Goal: Task Accomplishment & Management: Manage account settings

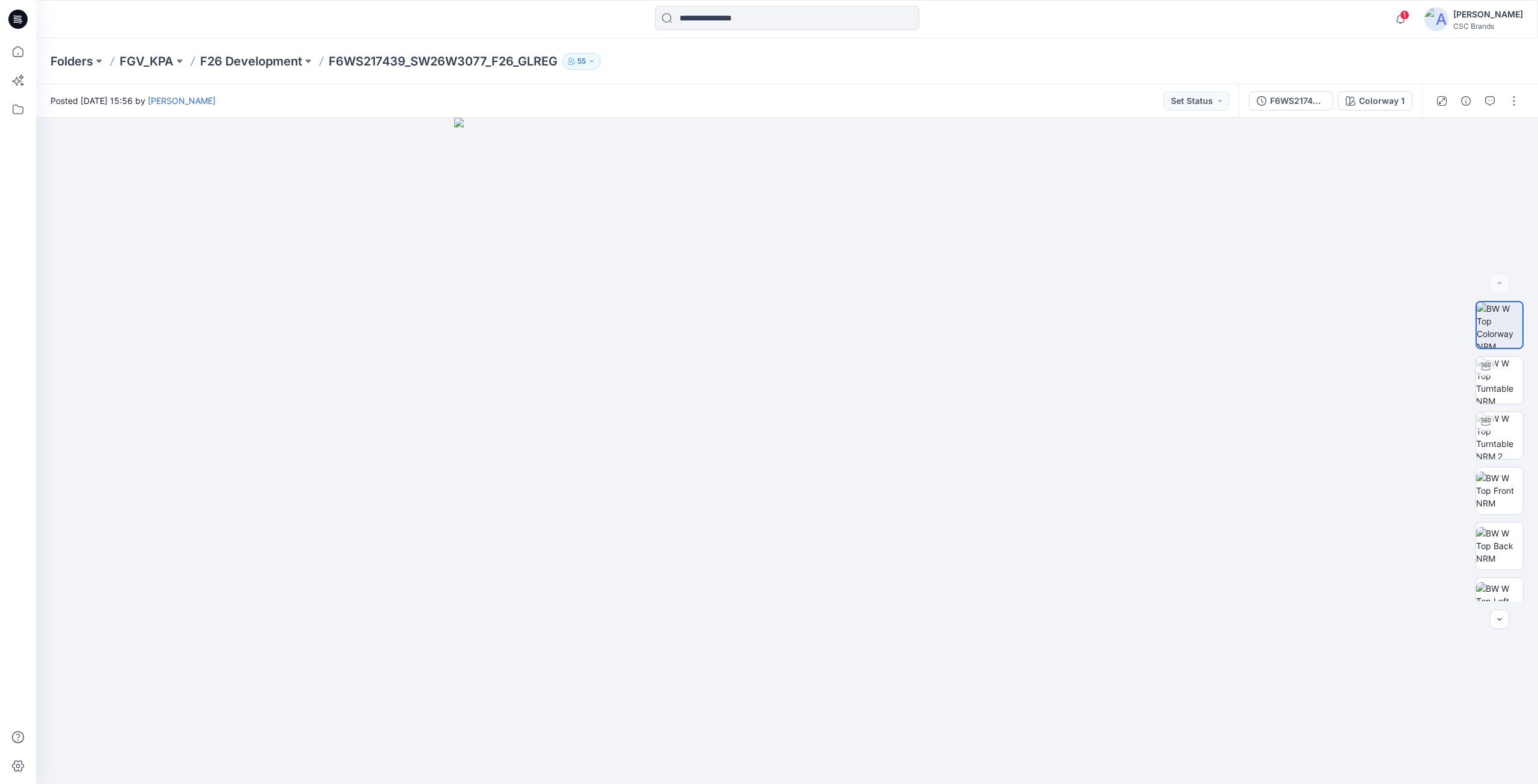
click at [16, 17] on icon at bounding box center [15, 17] width 3 height 1
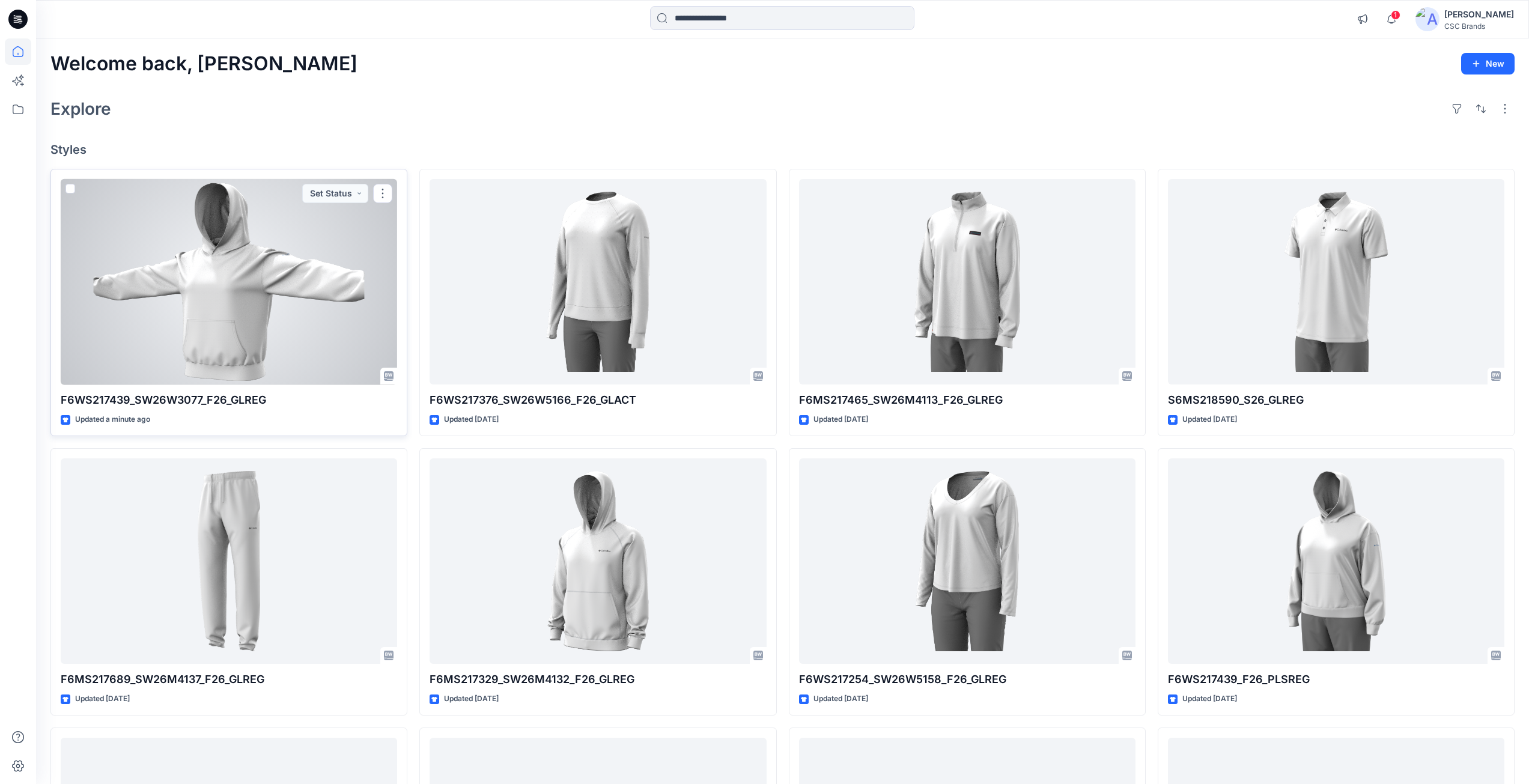
click at [300, 199] on div at bounding box center [229, 282] width 336 height 206
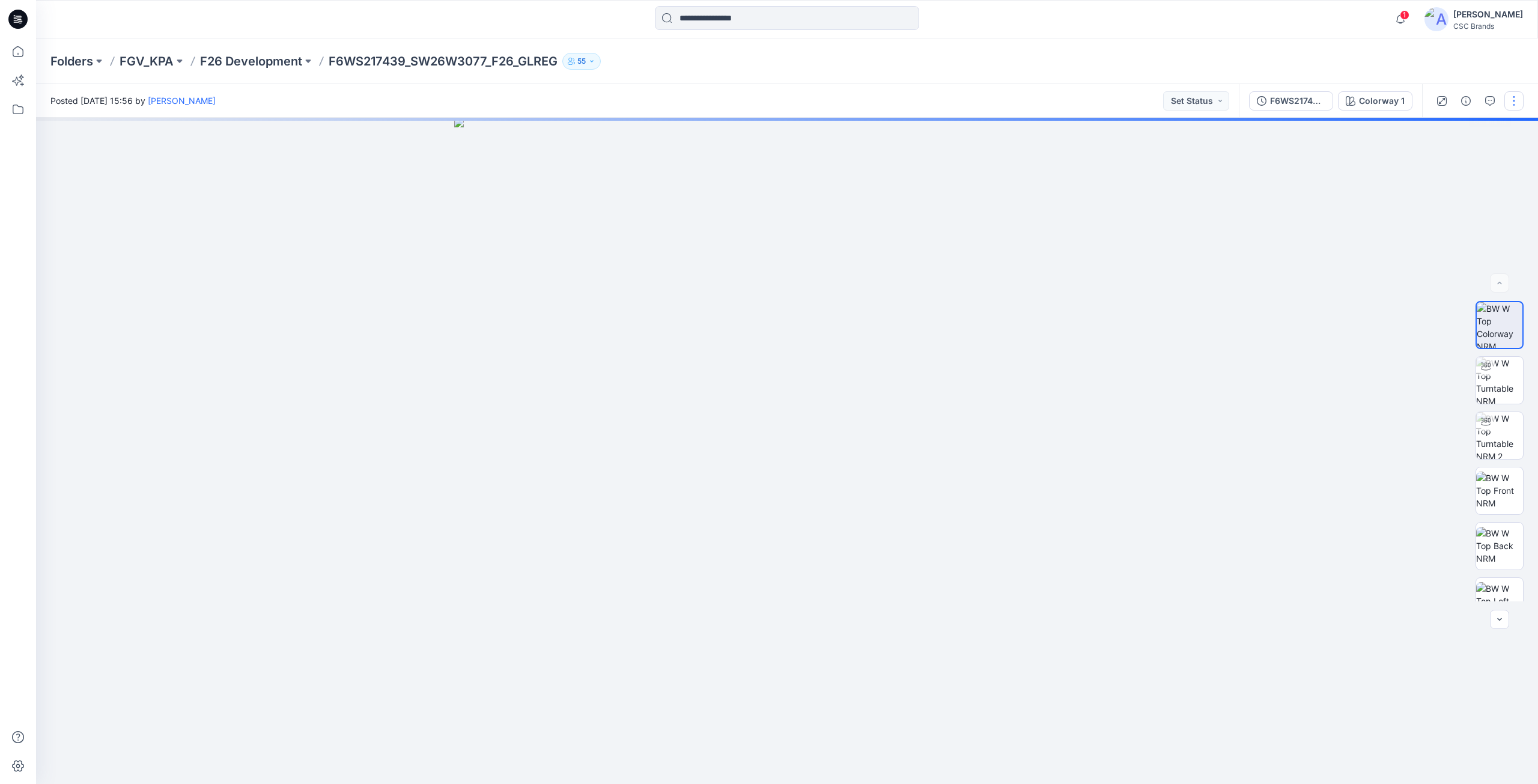
click at [300, 100] on button "button" at bounding box center [1514, 101] width 19 height 19
click at [300, 170] on button "Edit" at bounding box center [1463, 162] width 111 height 23
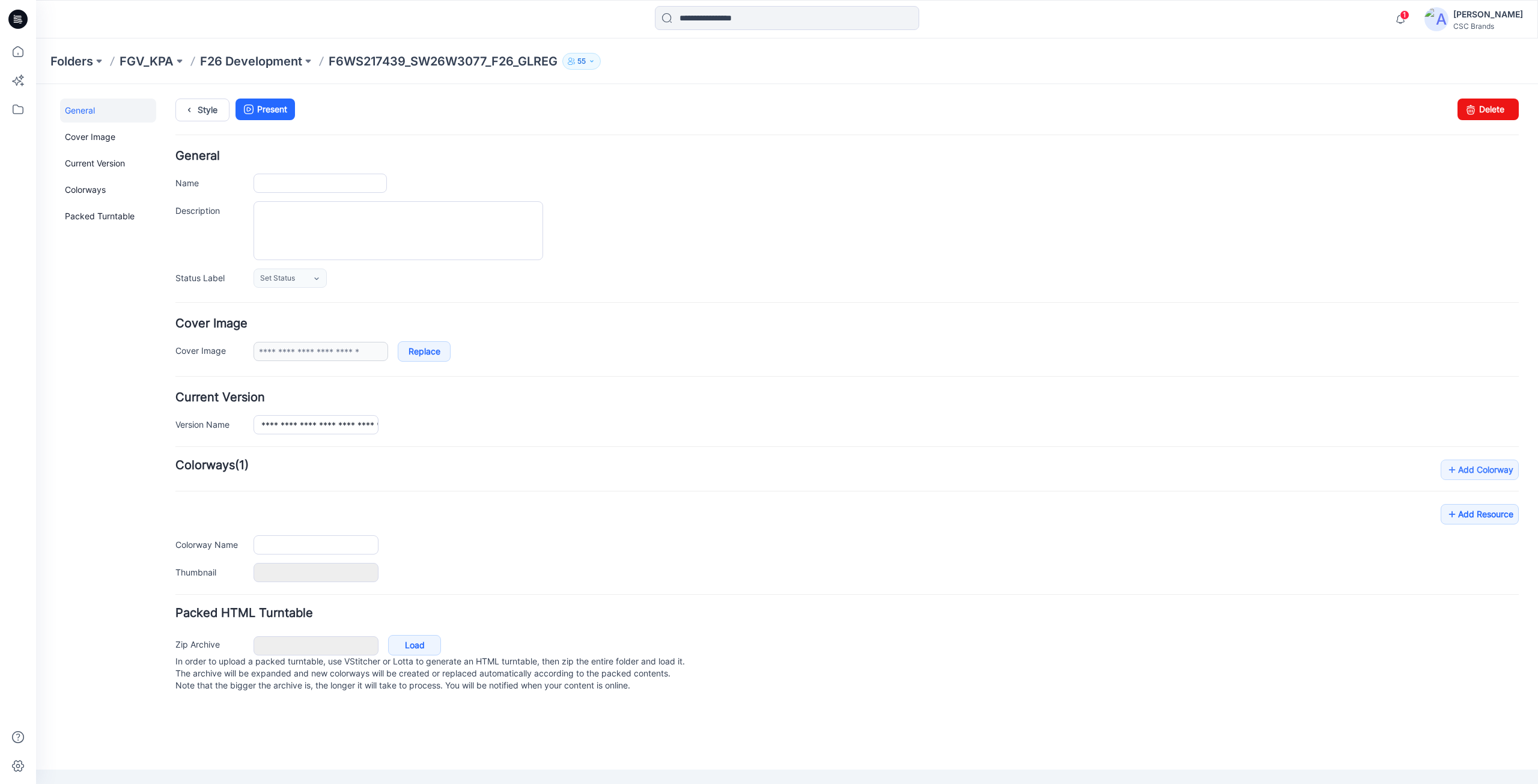
type input "**********"
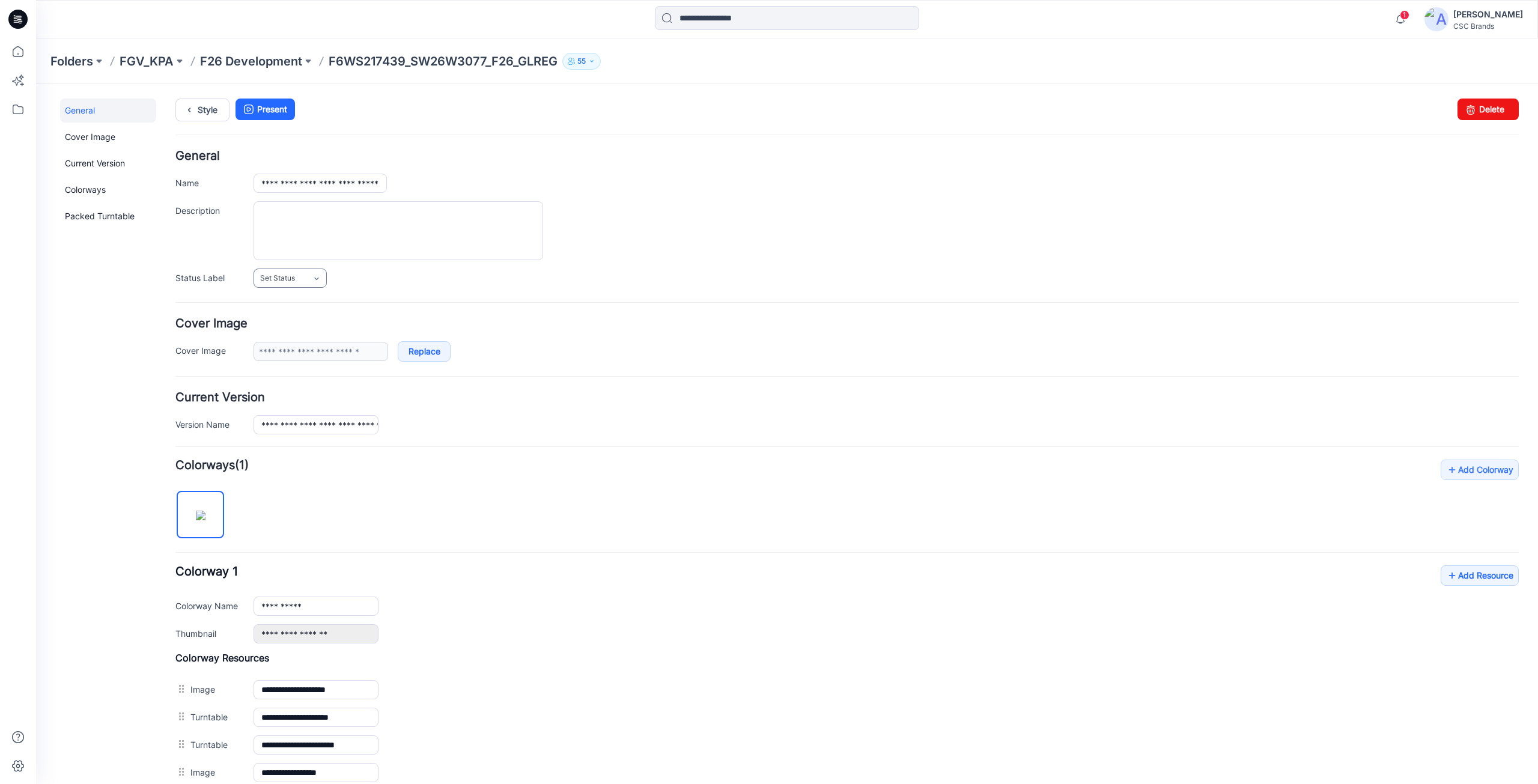
click at [297, 281] on link "Set Status" at bounding box center [290, 278] width 73 height 19
click at [290, 413] on link "F/A Virtual" at bounding box center [302, 402] width 91 height 25
click at [1476, 572] on link "Add Resource" at bounding box center [1479, 575] width 78 height 21
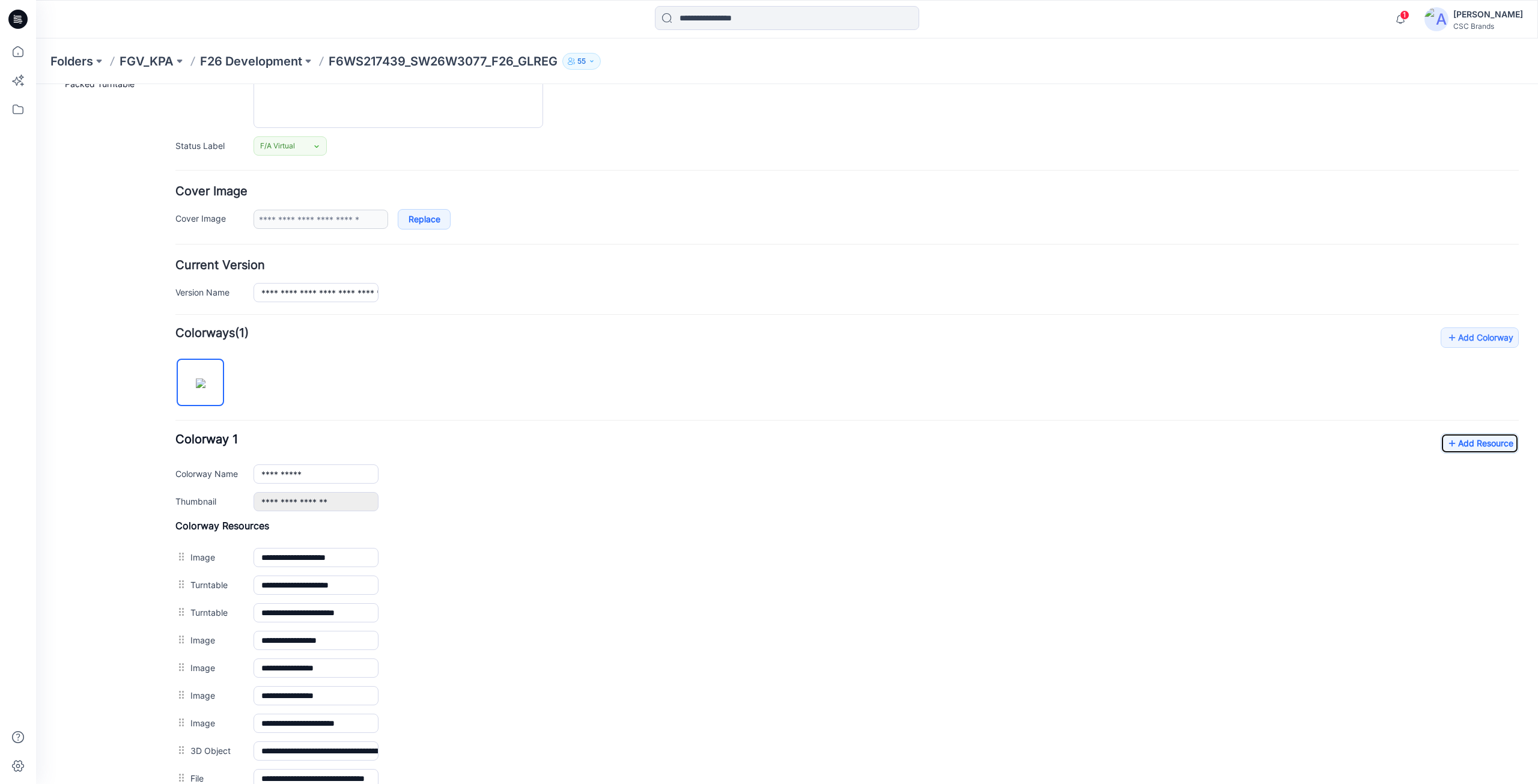
scroll to position [0, 0]
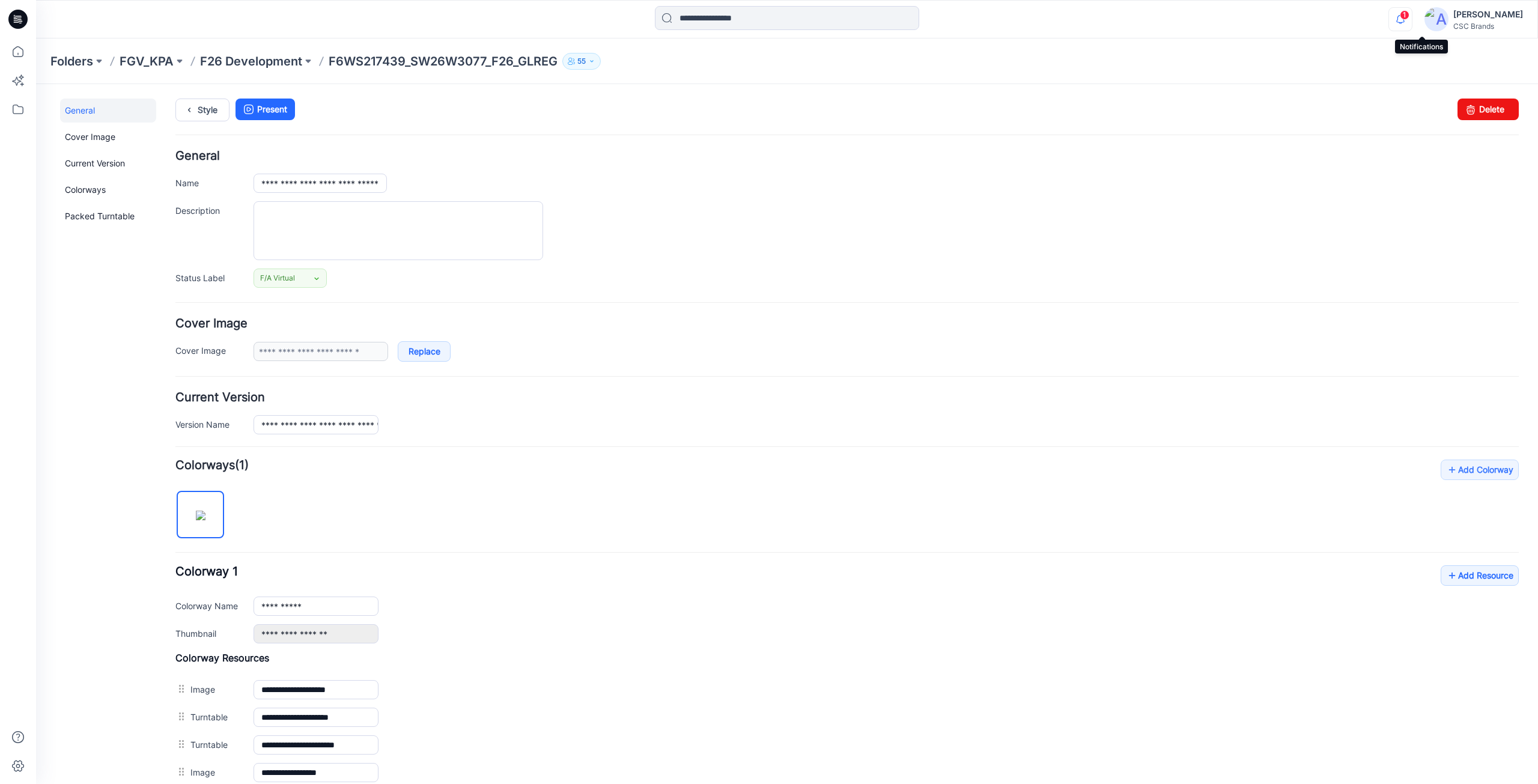
click at [1412, 12] on icon "button" at bounding box center [1400, 19] width 23 height 24
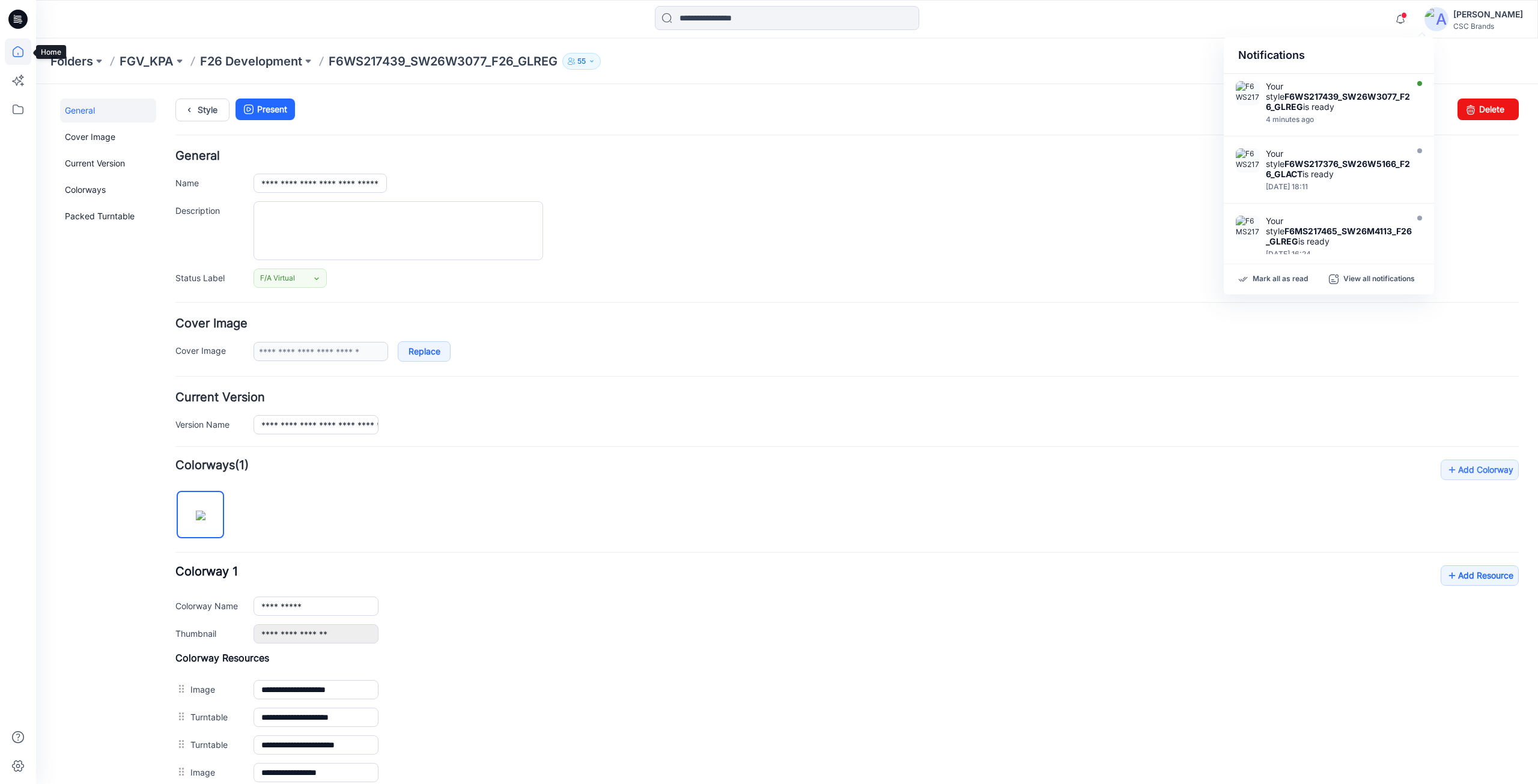
click at [24, 42] on icon at bounding box center [17, 51] width 26 height 26
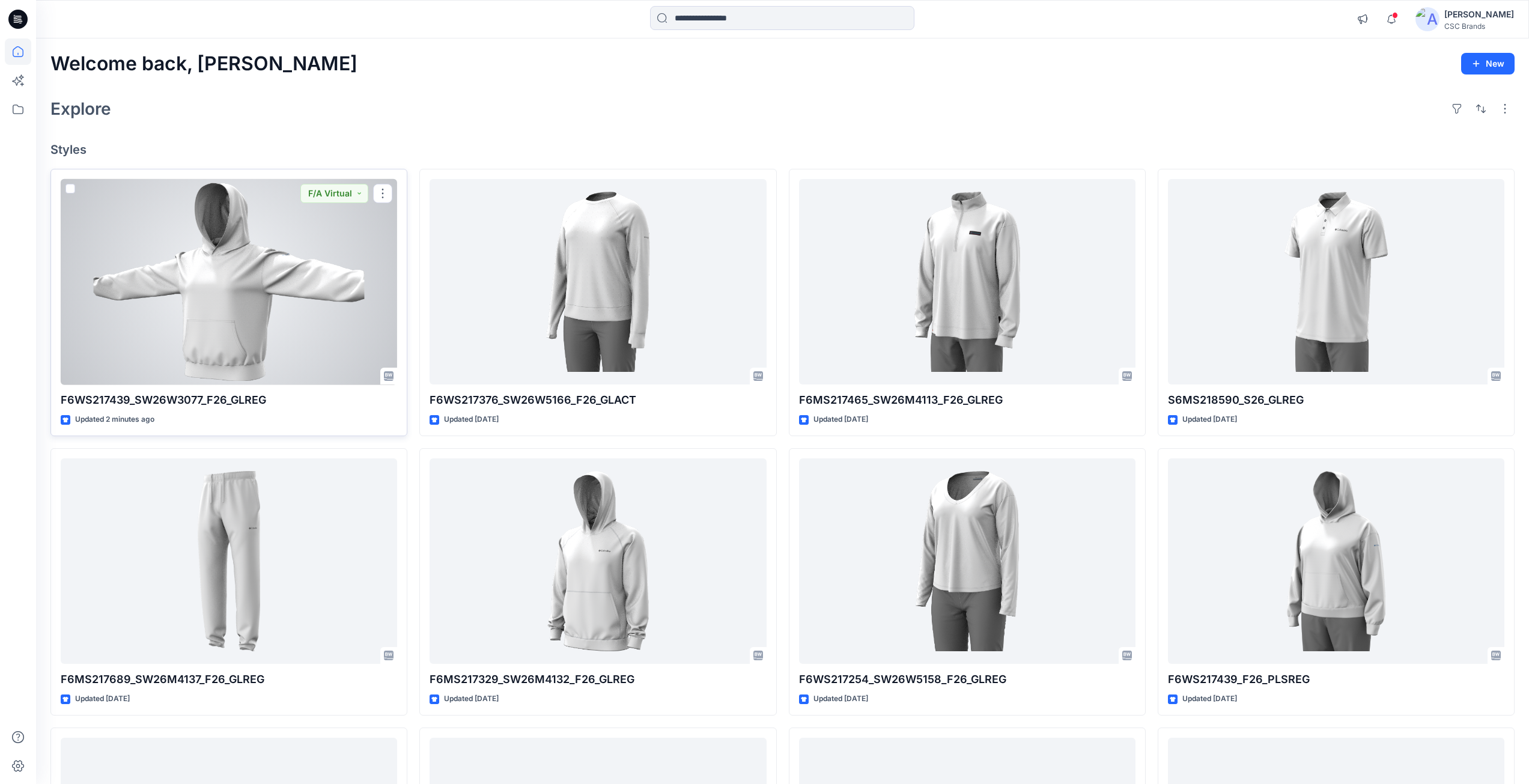
click at [341, 264] on div at bounding box center [229, 282] width 336 height 206
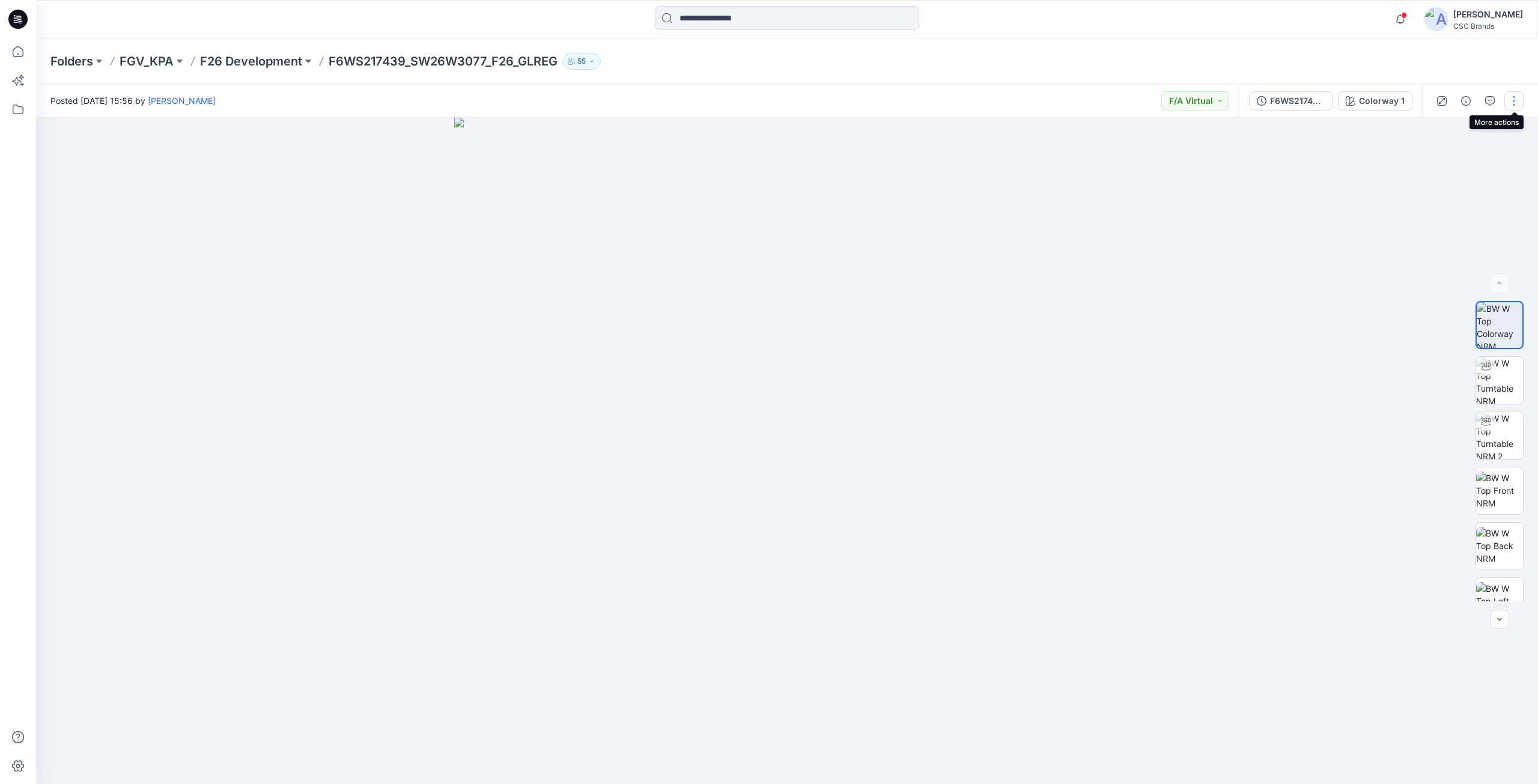
click at [1514, 106] on button "button" at bounding box center [1514, 101] width 19 height 19
click at [1188, 56] on div "Folders FGV_KPA F26 Development F6WS217439_SW26W3077_F26_GLREG 55" at bounding box center [740, 61] width 1379 height 17
click at [1514, 96] on button "button" at bounding box center [1514, 101] width 19 height 19
click at [1475, 153] on button "Edit" at bounding box center [1463, 162] width 111 height 23
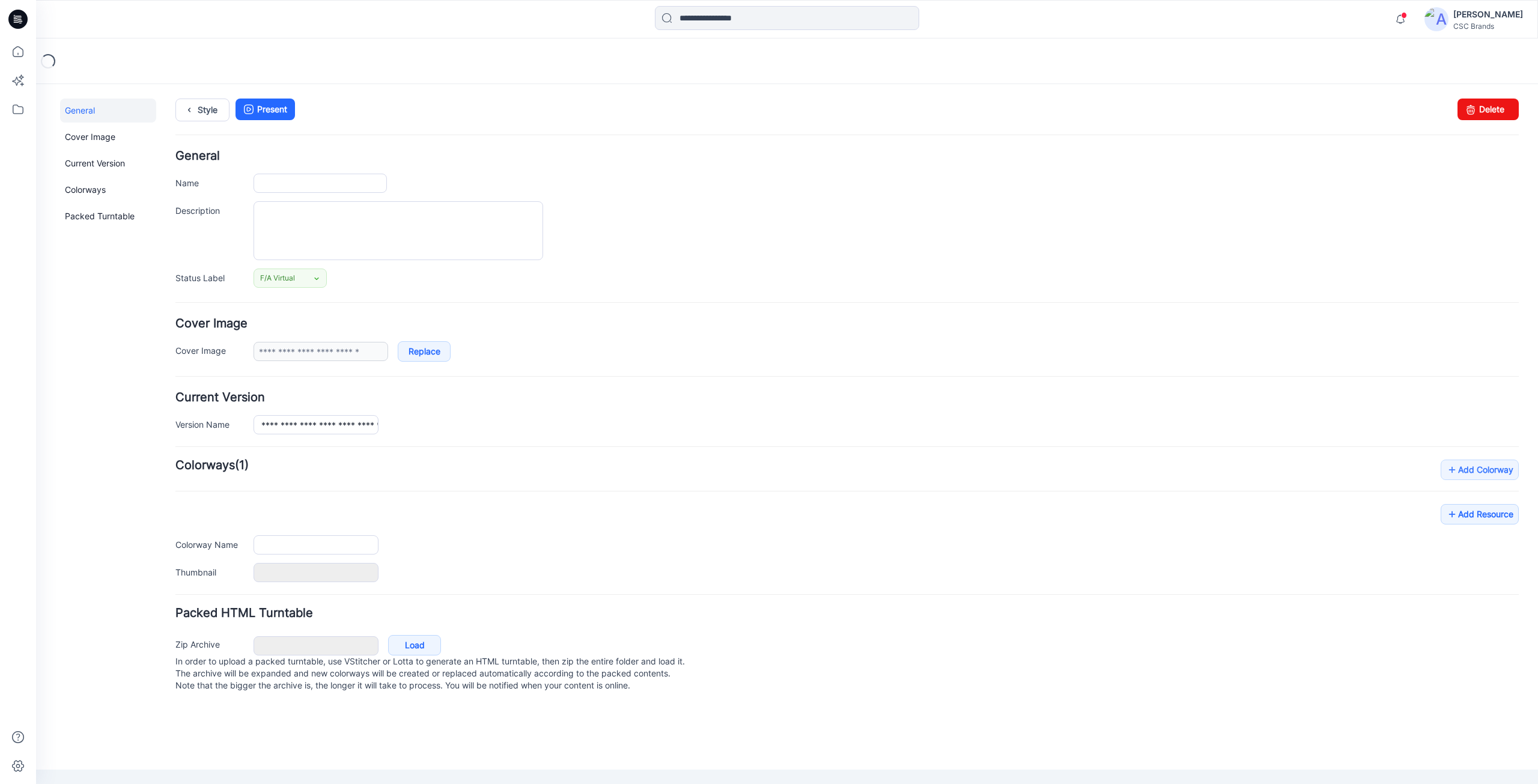
type input "**********"
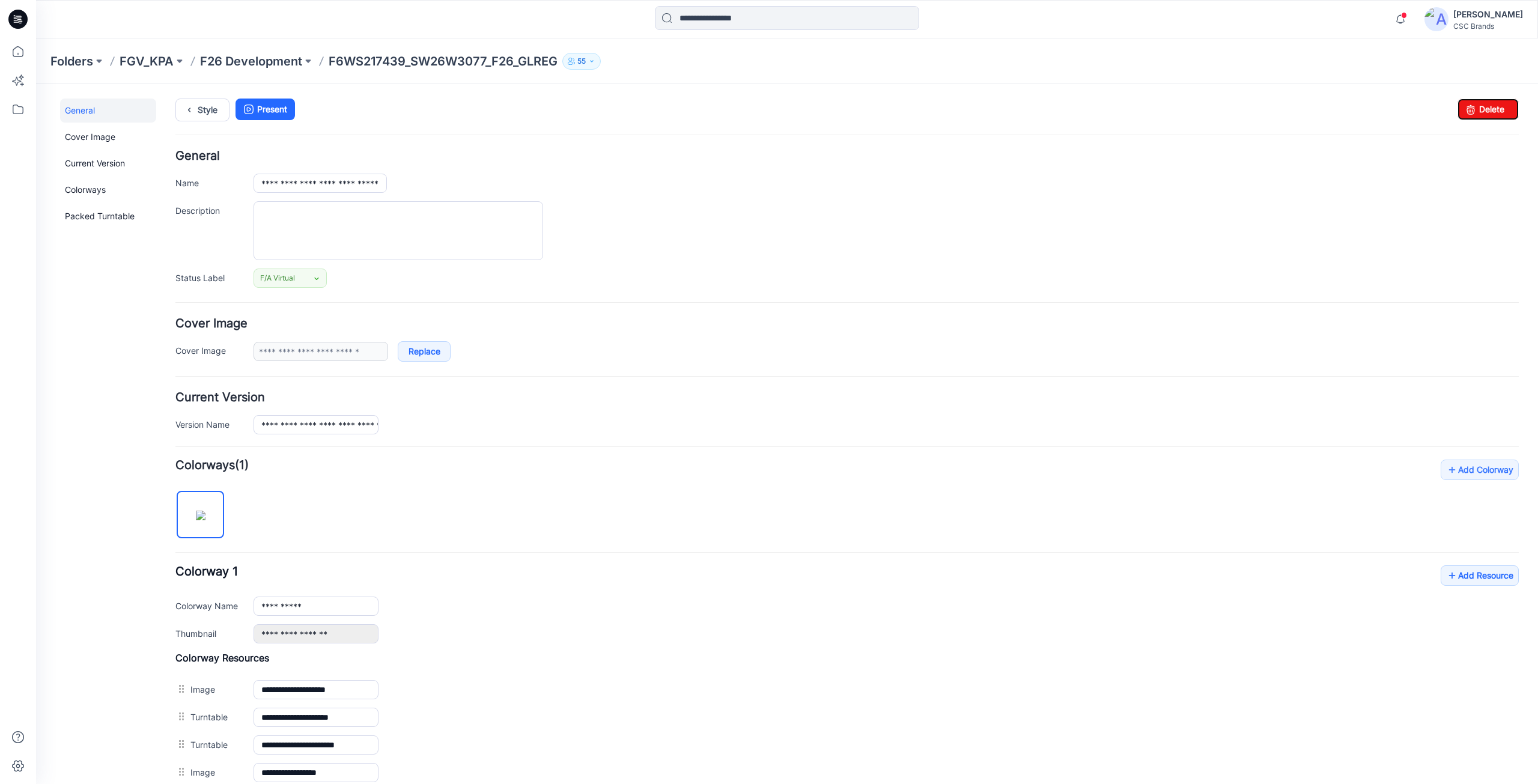
click at [1493, 114] on link "Delete" at bounding box center [1487, 109] width 61 height 22
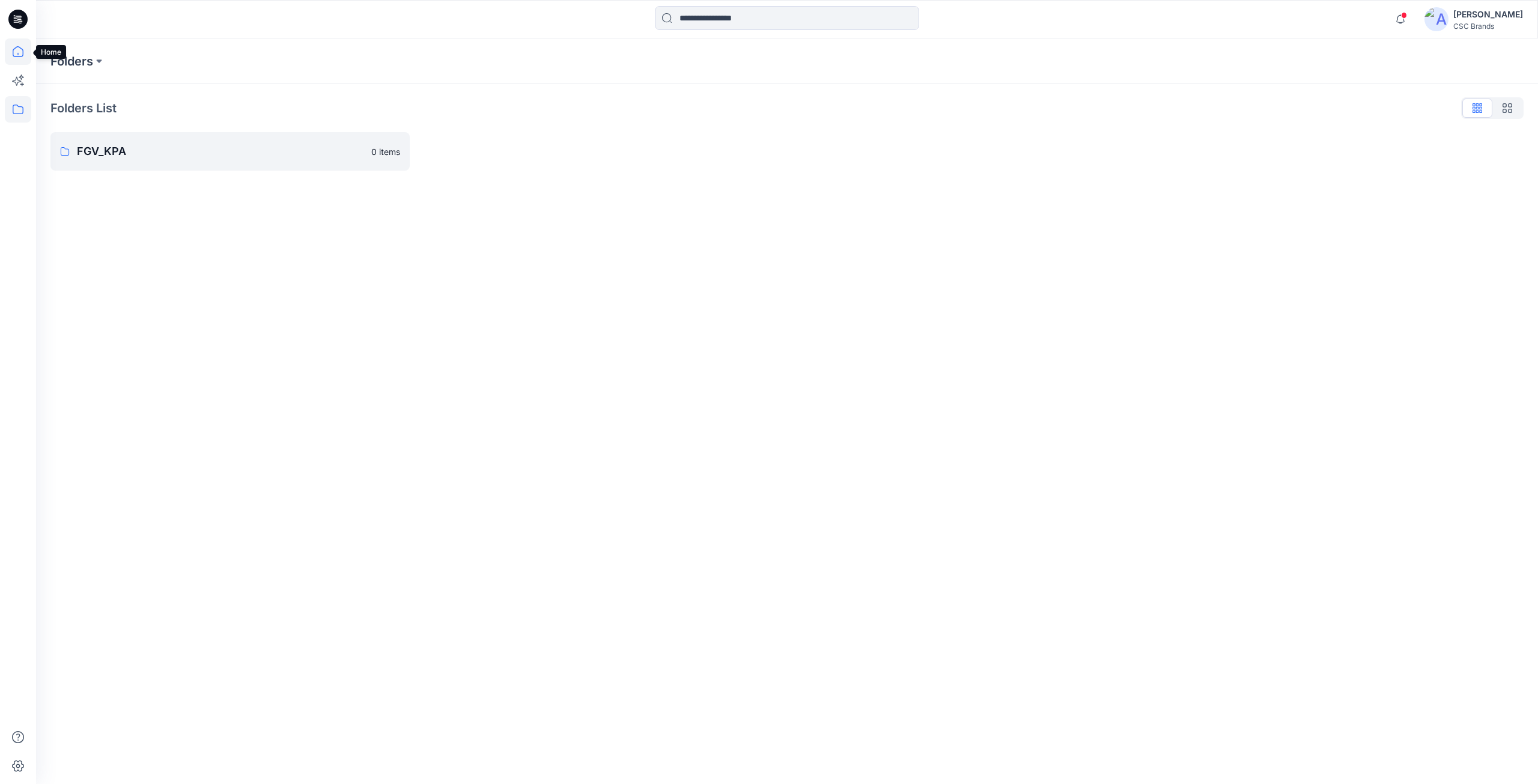
click at [26, 53] on icon at bounding box center [17, 51] width 26 height 26
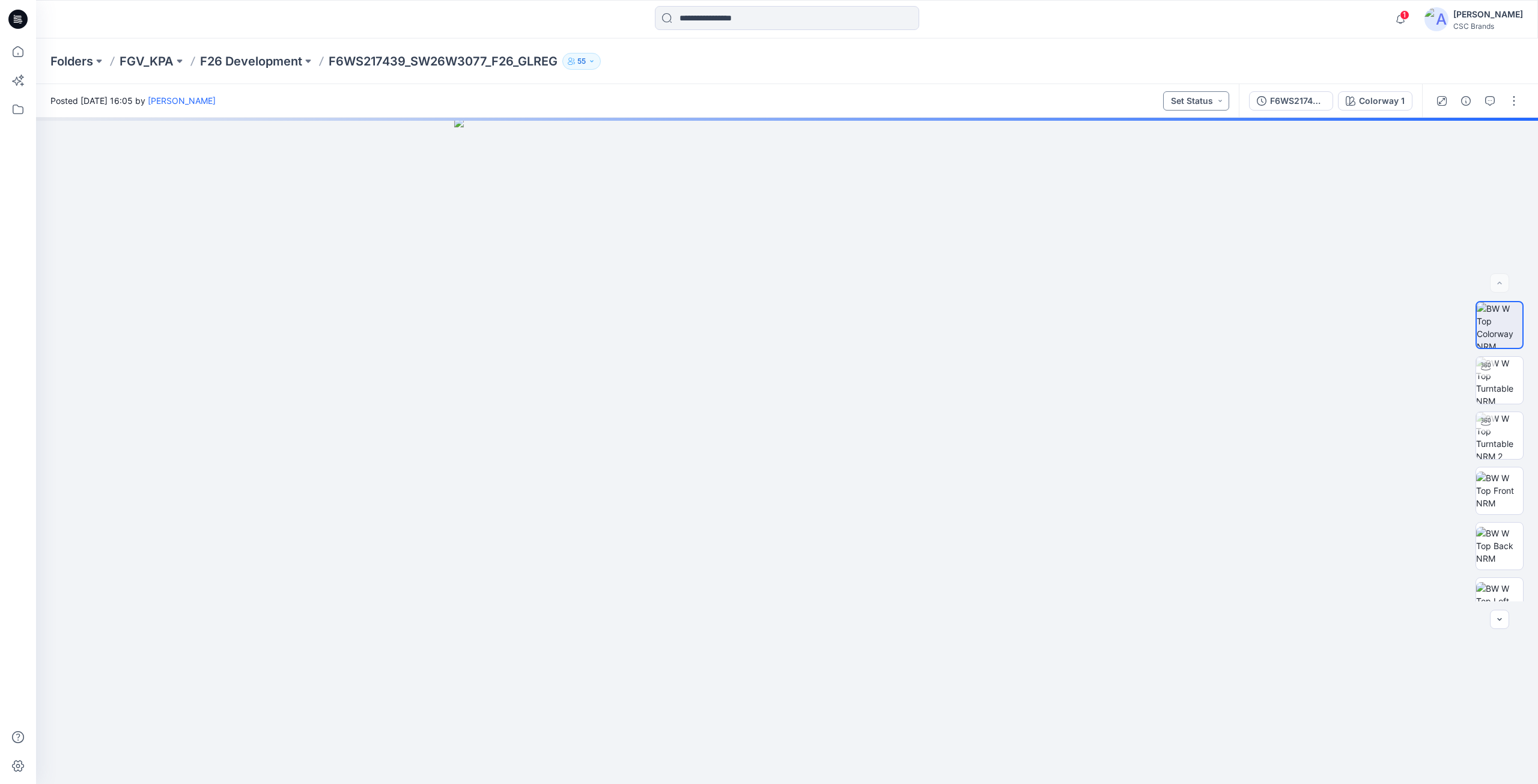
click at [1202, 104] on button "Set Status" at bounding box center [1196, 101] width 66 height 19
click at [1167, 232] on p "F/A Virtual" at bounding box center [1167, 236] width 41 height 15
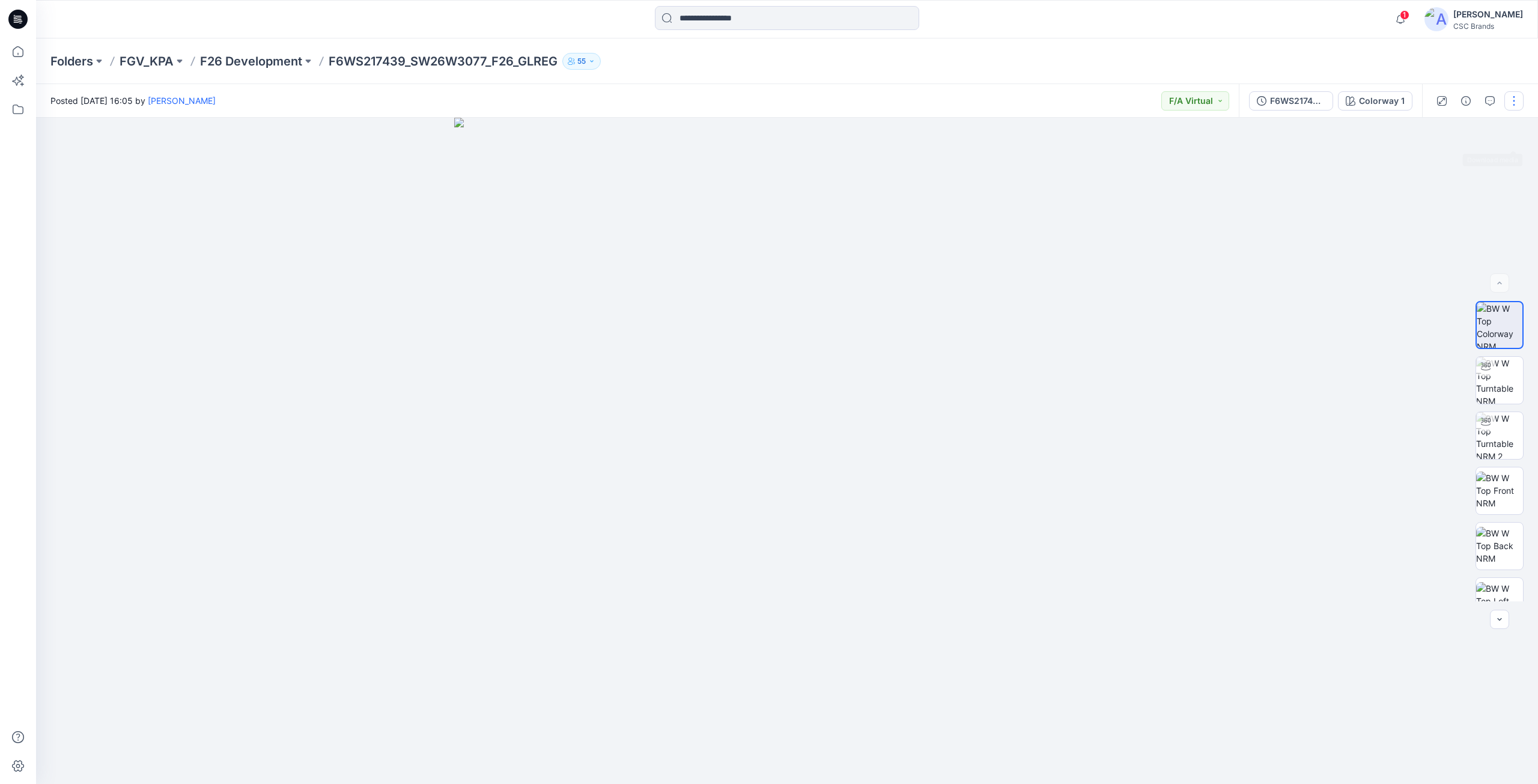
click at [1518, 95] on button "button" at bounding box center [1514, 101] width 19 height 19
click at [1425, 162] on button "Edit" at bounding box center [1463, 162] width 111 height 23
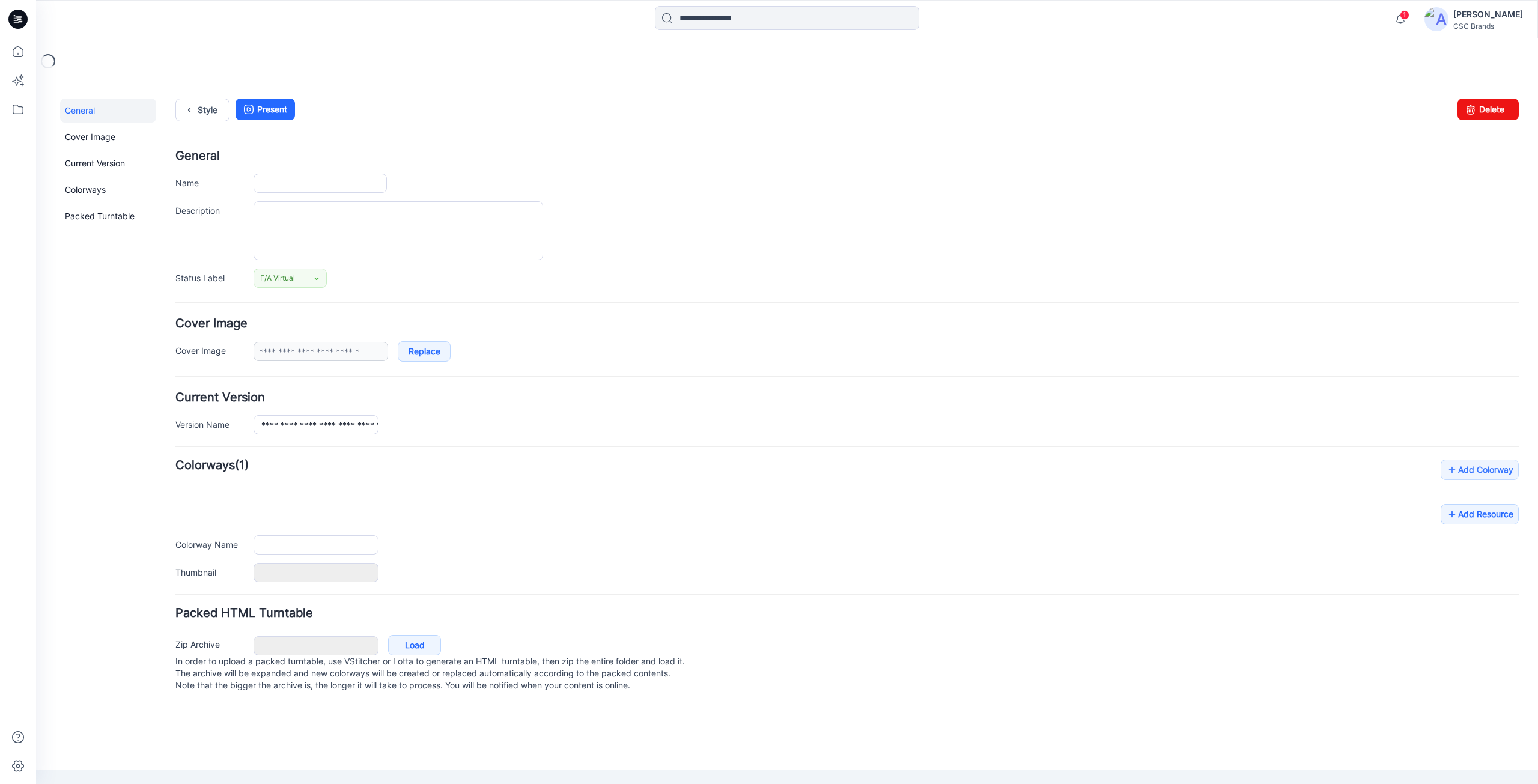
type input "**********"
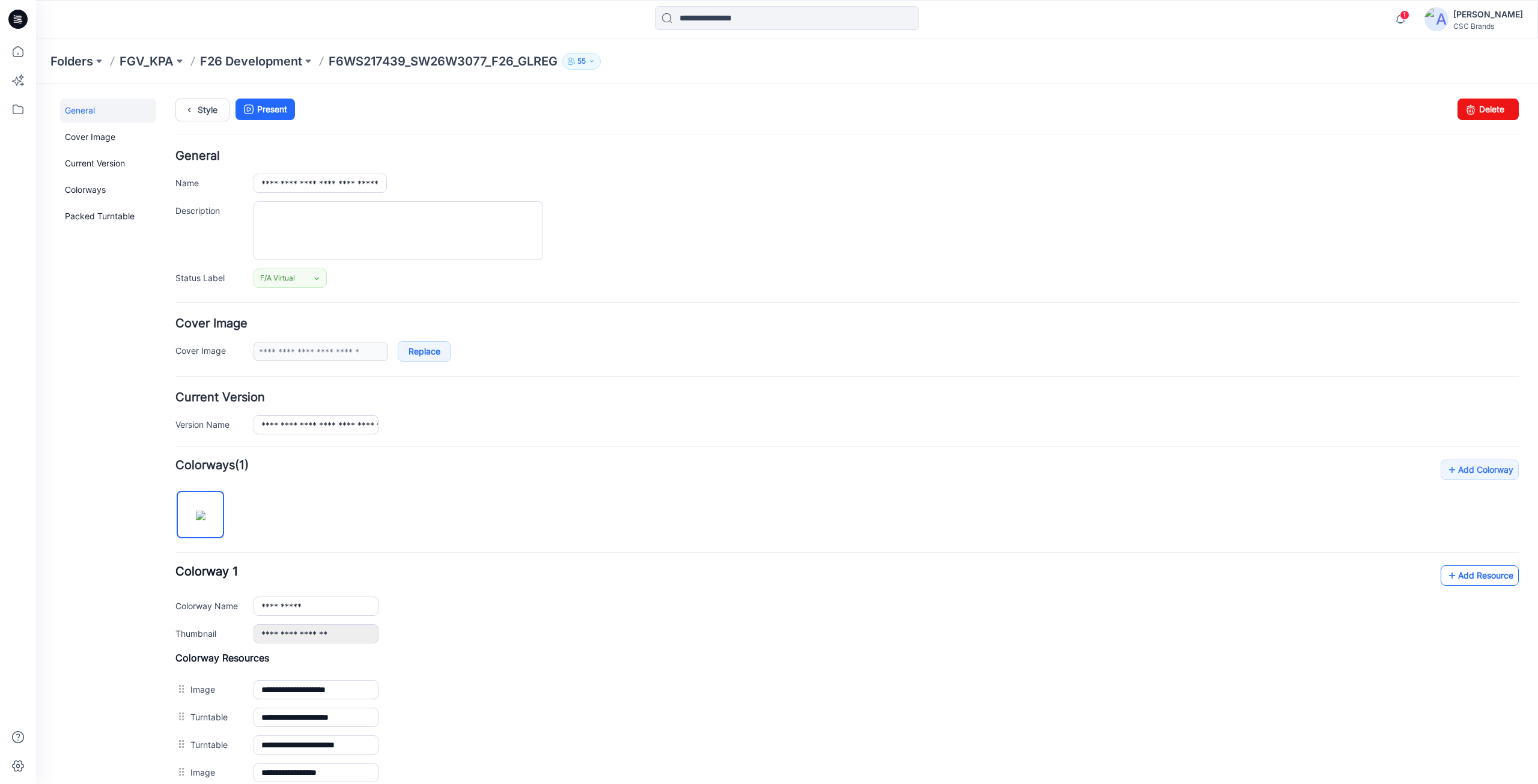
click at [1446, 575] on icon at bounding box center [1452, 575] width 12 height 19
click at [345, 183] on input "**********" at bounding box center [320, 183] width 133 height 19
click at [9, 51] on icon at bounding box center [17, 51] width 26 height 26
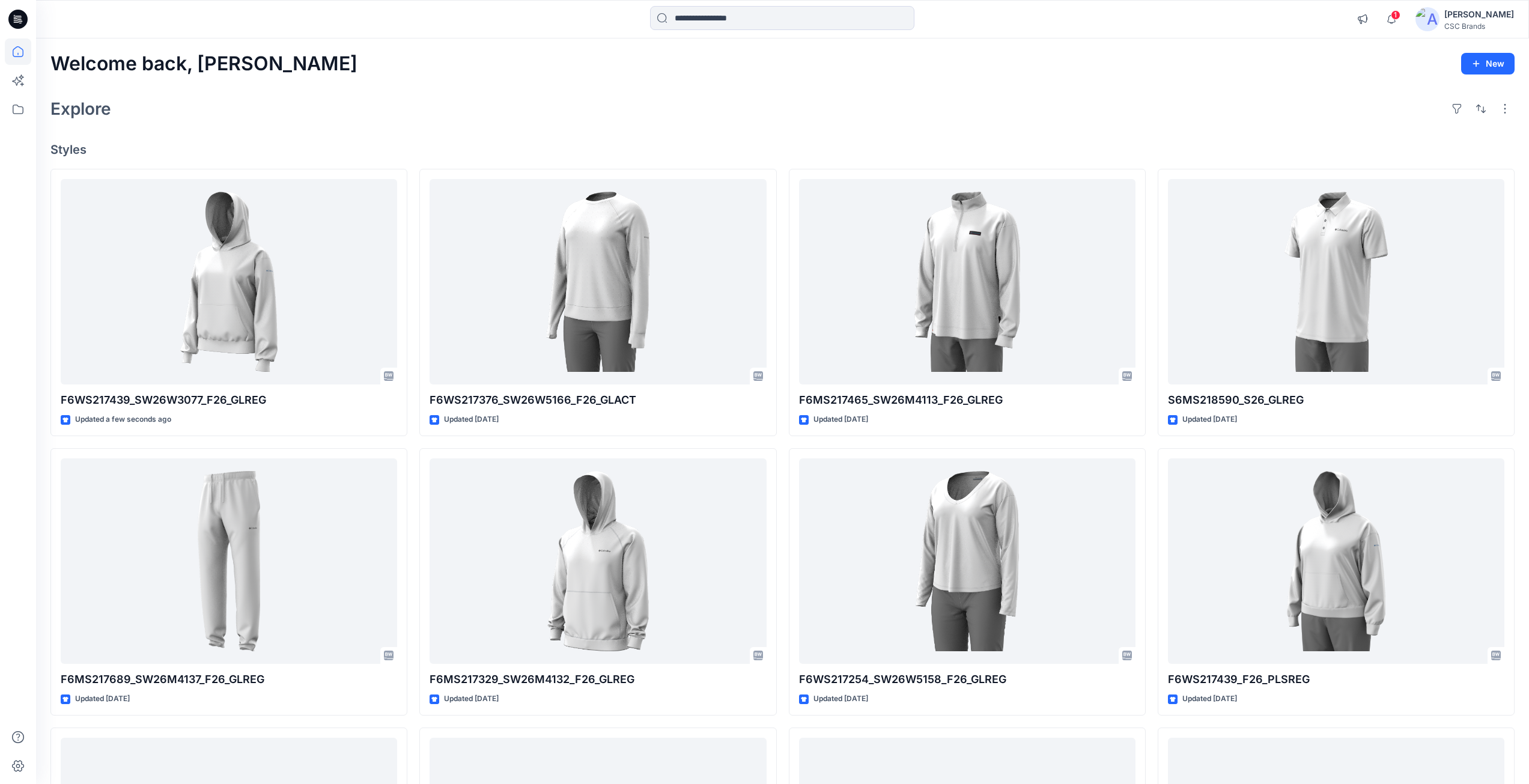
click at [373, 134] on div "Welcome back, Mijan New Explore Styles F6WS217439_SW26W3077_F26_GLREG Updated a…" at bounding box center [782, 545] width 1493 height 1014
